Goal: Information Seeking & Learning: Learn about a topic

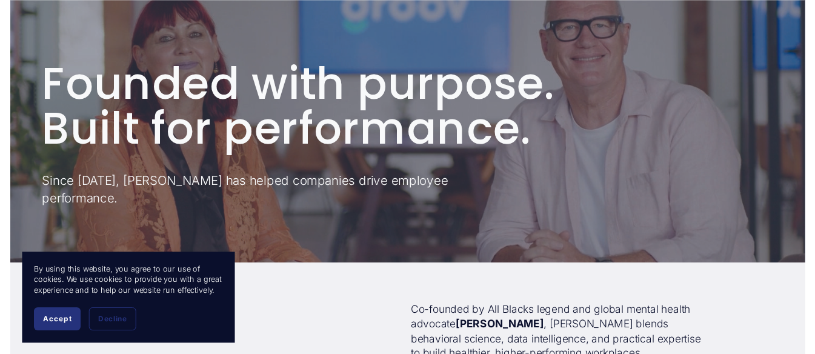
scroll to position [121, 0]
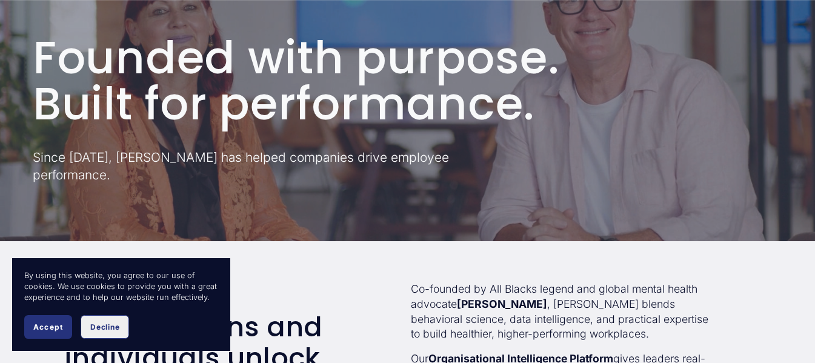
click at [111, 323] on span "Decline" at bounding box center [104, 326] width 29 height 9
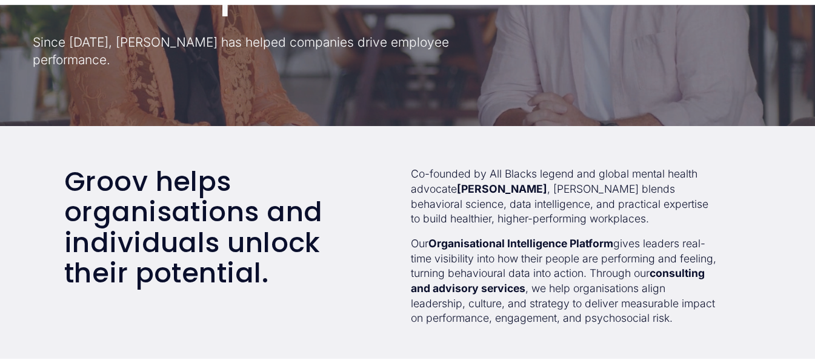
scroll to position [242, 0]
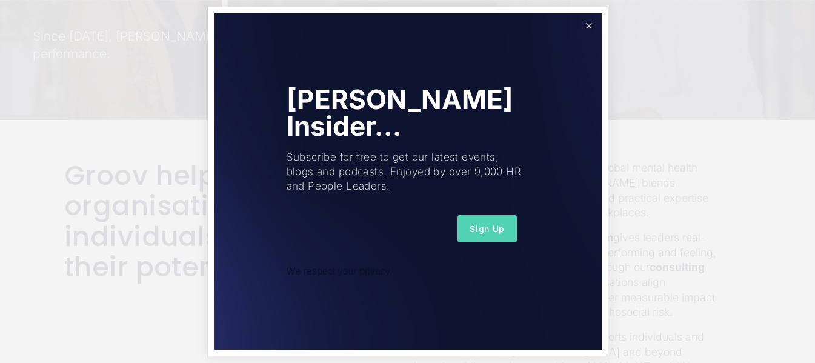
click at [588, 22] on link "Close" at bounding box center [588, 25] width 21 height 21
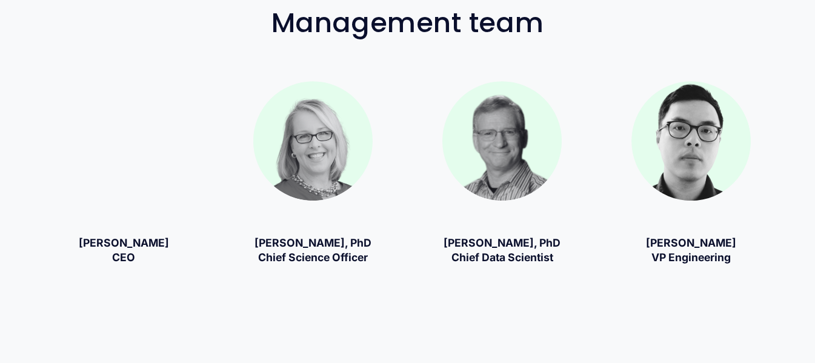
scroll to position [787, 0]
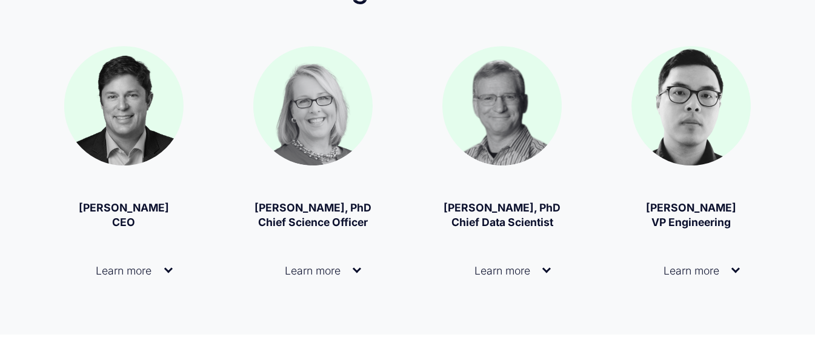
click at [353, 274] on div at bounding box center [356, 270] width 8 height 8
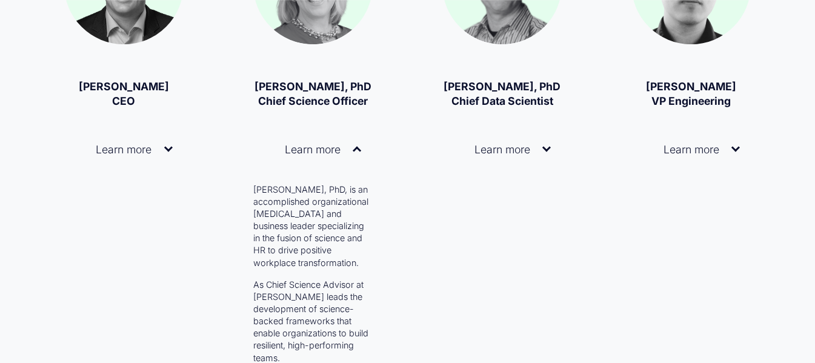
scroll to position [848, 0]
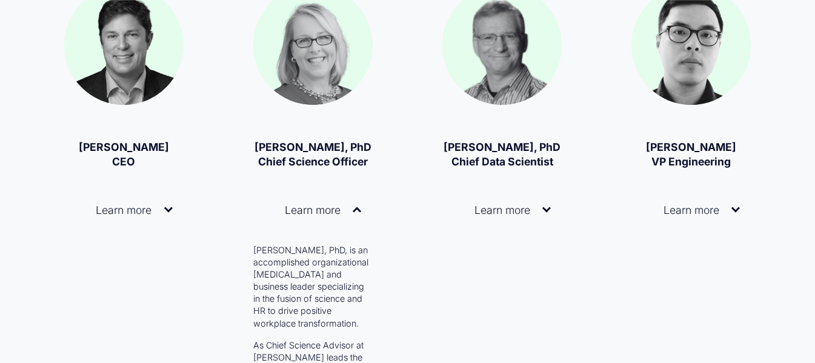
click at [532, 216] on span "Learn more" at bounding box center [497, 209] width 89 height 13
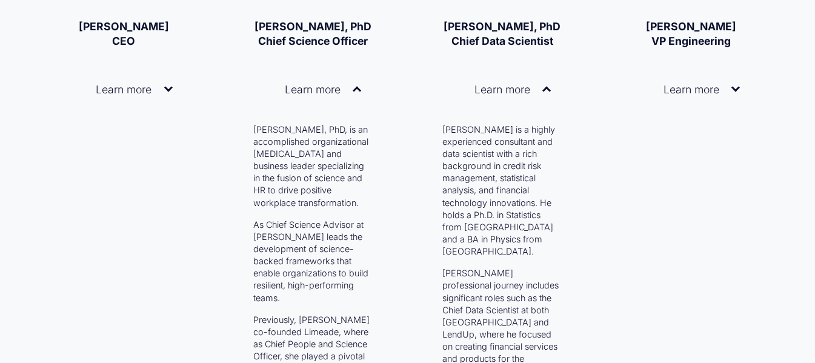
scroll to position [969, 0]
click at [695, 95] on span "Learn more" at bounding box center [686, 88] width 89 height 13
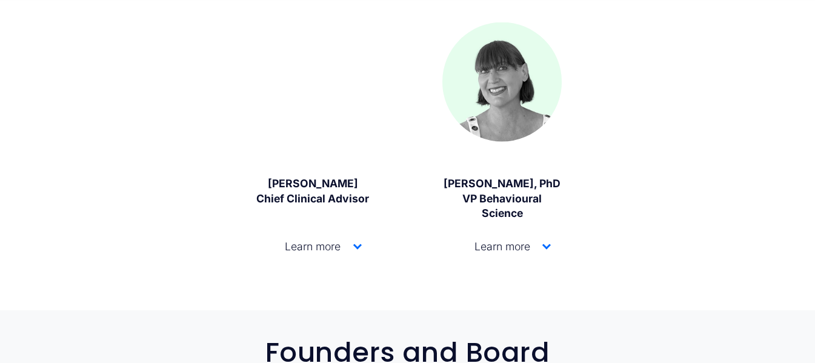
scroll to position [1938, 0]
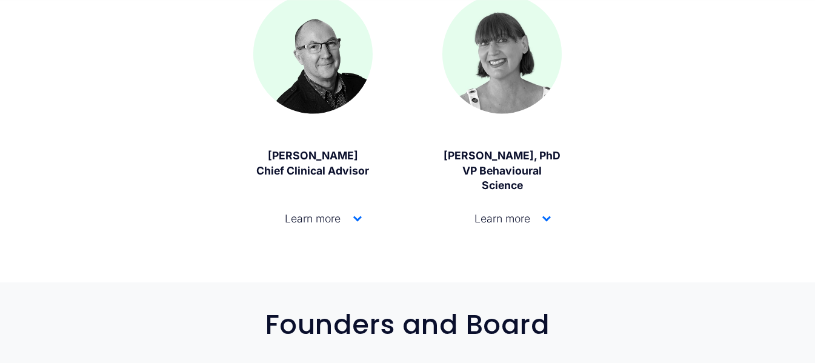
click at [355, 219] on div at bounding box center [357, 217] width 8 height 8
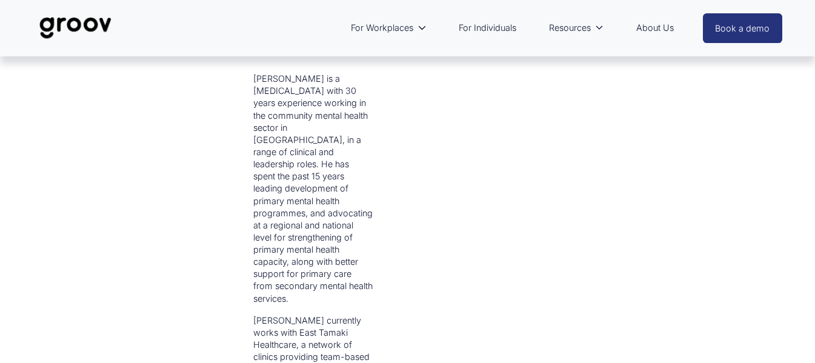
scroll to position [1998, 0]
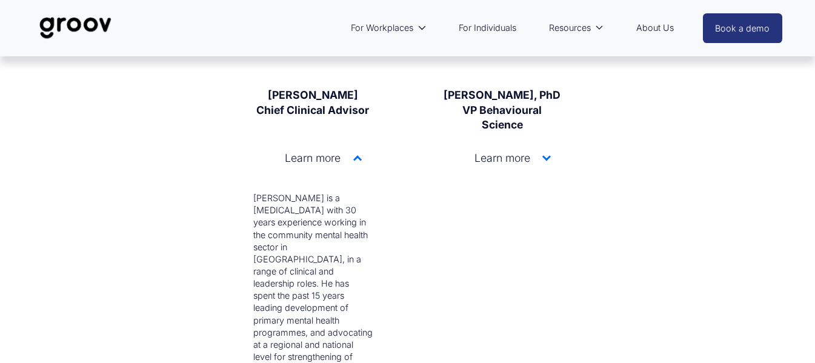
click at [517, 162] on span "Learn more" at bounding box center [497, 157] width 89 height 13
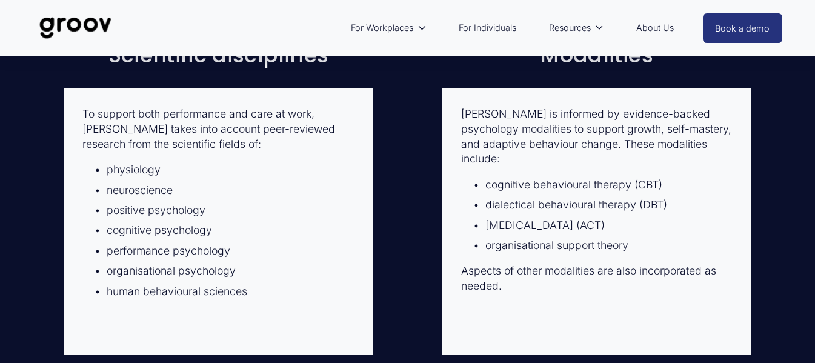
scroll to position [4118, 0]
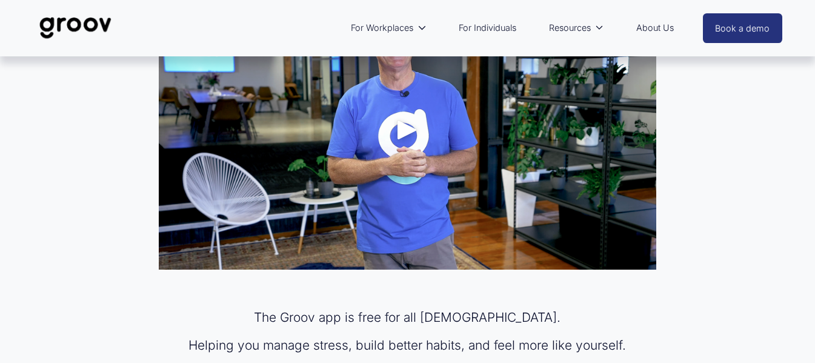
scroll to position [629, 0]
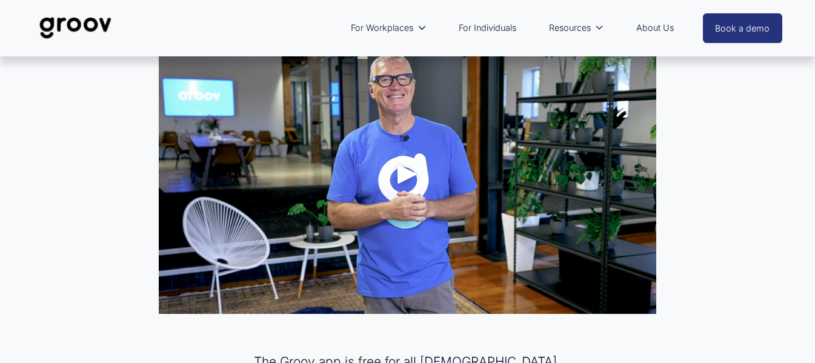
click at [673, 30] on link "About Us" at bounding box center [655, 28] width 50 height 28
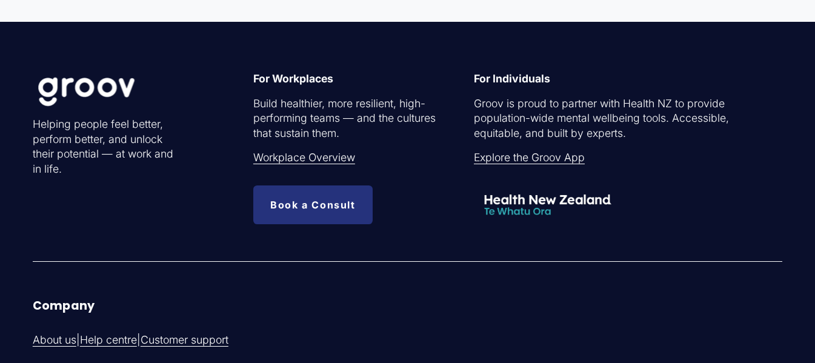
scroll to position [3270, 0]
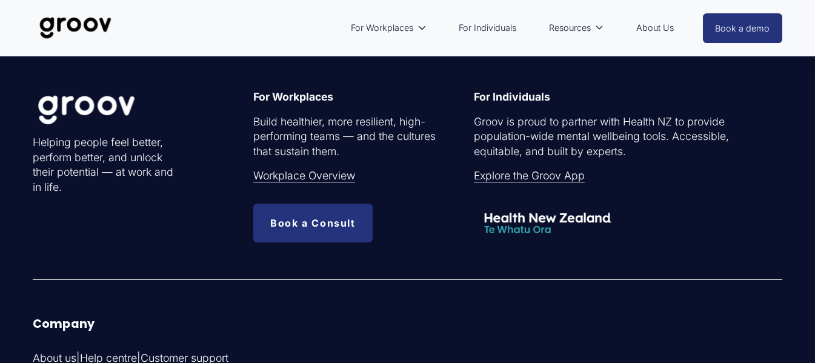
click at [484, 183] on link "Explore the Groov App" at bounding box center [529, 175] width 111 height 15
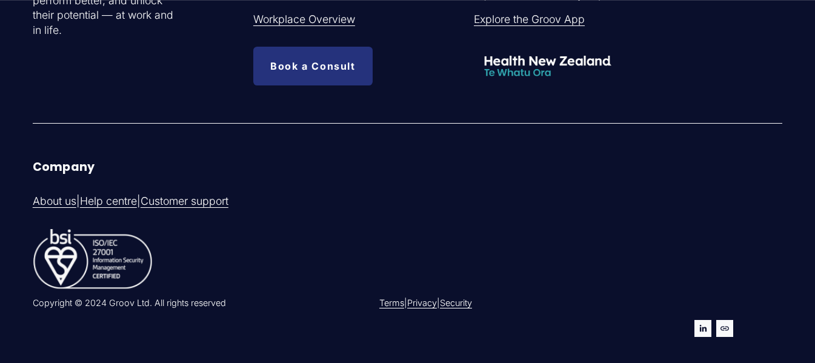
scroll to position [3744, 0]
